Goal: Task Accomplishment & Management: Manage account settings

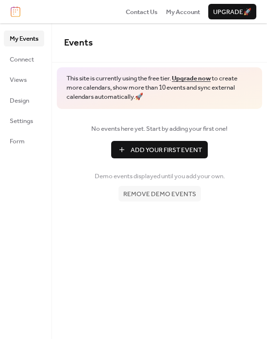
click at [216, 11] on span "Upgrade 🚀" at bounding box center [232, 12] width 38 height 10
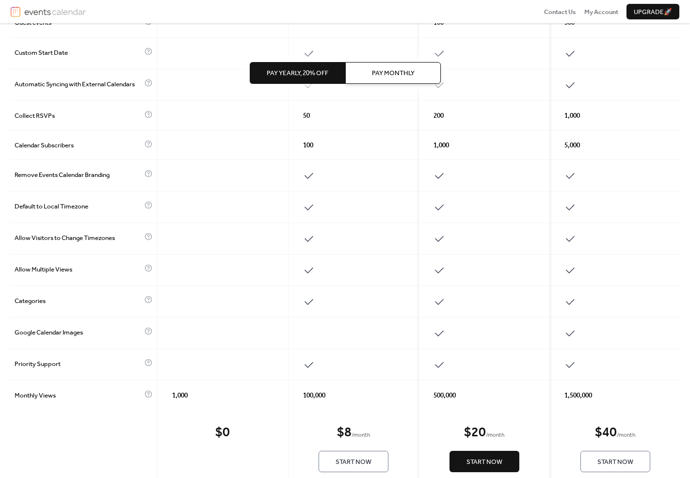
scroll to position [288, 0]
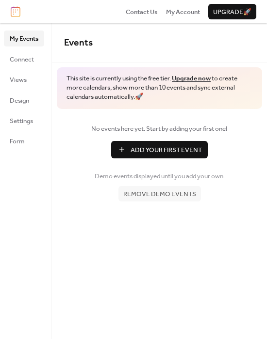
click at [12, 67] on ul "My Events Connect Views Design Settings Form" at bounding box center [24, 90] width 40 height 118
click at [14, 63] on span "Connect" at bounding box center [22, 60] width 24 height 10
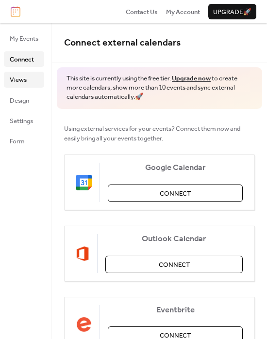
click at [16, 72] on link "Views" at bounding box center [24, 80] width 40 height 16
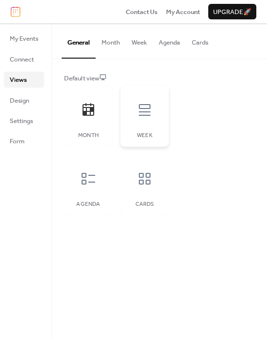
click at [148, 124] on div at bounding box center [144, 110] width 29 height 29
click at [96, 184] on icon at bounding box center [88, 179] width 16 height 16
click at [129, 189] on div "Cards" at bounding box center [144, 185] width 48 height 61
click at [81, 132] on div "Month" at bounding box center [88, 135] width 29 height 7
click at [150, 205] on div "Cards" at bounding box center [144, 204] width 29 height 7
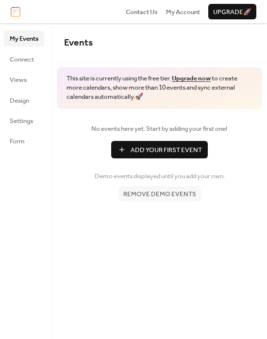
click at [88, 235] on div "Events This site is currently using the free tier. Upgrade now to create more c…" at bounding box center [159, 181] width 215 height 316
click at [35, 74] on link "Views" at bounding box center [24, 80] width 40 height 16
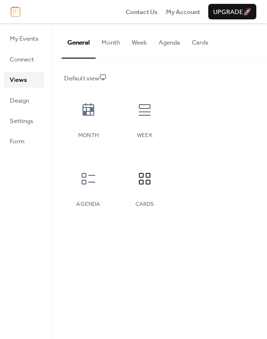
click at [109, 45] on button "Month" at bounding box center [111, 40] width 30 height 34
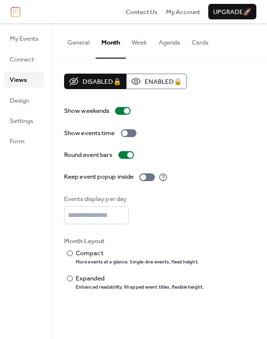
click at [136, 46] on button "Week" at bounding box center [139, 40] width 27 height 34
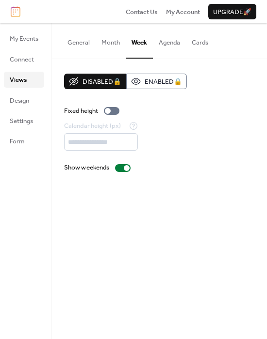
click at [169, 47] on button "Agenda" at bounding box center [169, 40] width 33 height 34
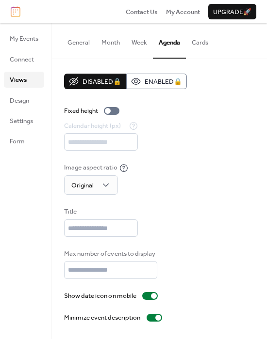
click at [203, 46] on button "Cards" at bounding box center [200, 40] width 28 height 34
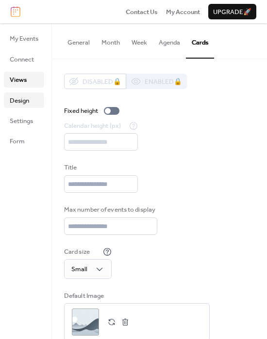
click at [21, 106] on span "Design" at bounding box center [19, 101] width 19 height 10
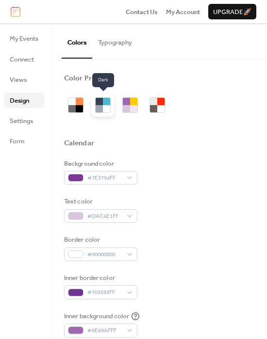
click at [98, 96] on div at bounding box center [102, 105] width 23 height 23
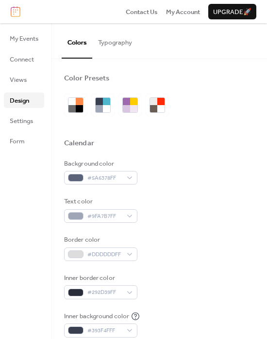
click at [156, 188] on div "Background color #5A6378FF Text color #9FA7B7FF Border color #DDDDDDFF Inner bo…" at bounding box center [159, 267] width 191 height 217
click at [128, 48] on button "Typography" at bounding box center [115, 40] width 46 height 34
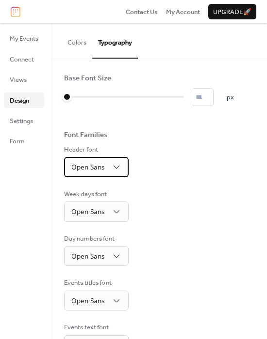
click at [114, 158] on div "Open Sans" at bounding box center [96, 167] width 64 height 20
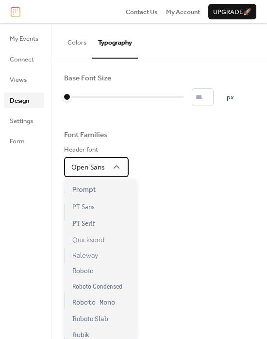
scroll to position [649, 0]
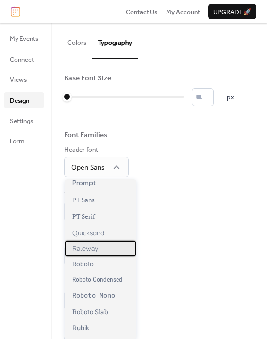
click at [90, 245] on span "Raleway" at bounding box center [85, 249] width 26 height 8
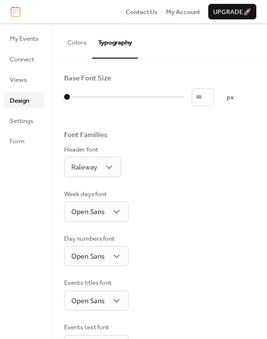
click at [170, 261] on div "Day numbers font Open Sans" at bounding box center [159, 250] width 191 height 32
click at [79, 36] on button "Colors" at bounding box center [77, 40] width 31 height 34
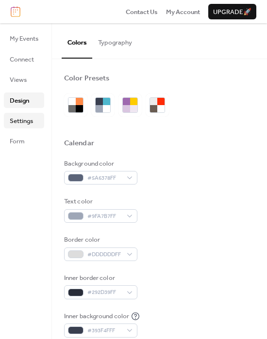
click at [22, 117] on span "Settings" at bounding box center [21, 121] width 23 height 10
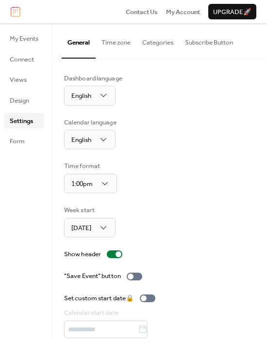
click at [120, 48] on button "Time zone" at bounding box center [116, 40] width 41 height 34
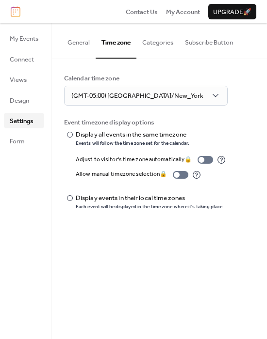
click at [144, 48] on button "Categories" at bounding box center [157, 40] width 43 height 34
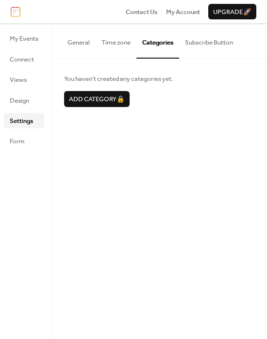
click at [220, 47] on button "Subscribe Button" at bounding box center [209, 40] width 60 height 34
